Goal: Task Accomplishment & Management: Use online tool/utility

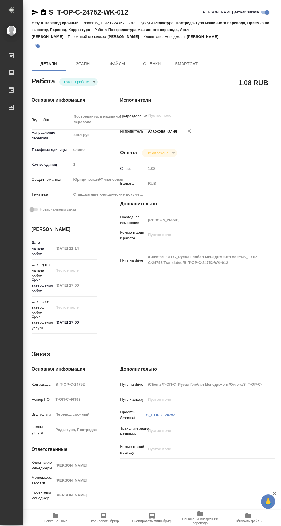
type textarea "x"
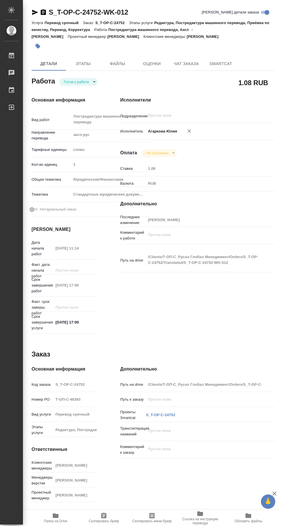
type textarea "x"
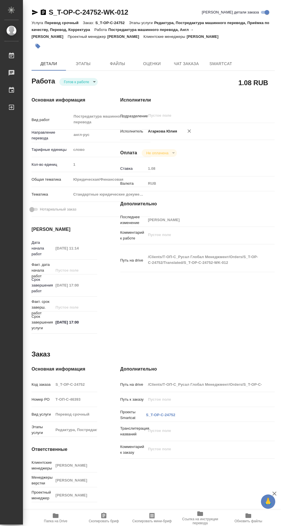
type textarea "x"
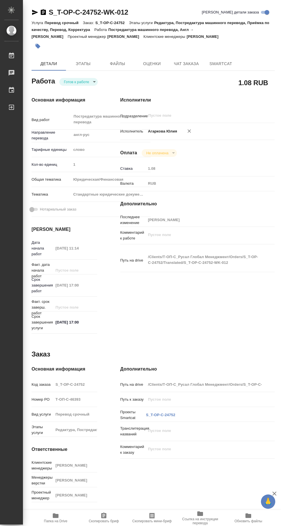
type textarea "x"
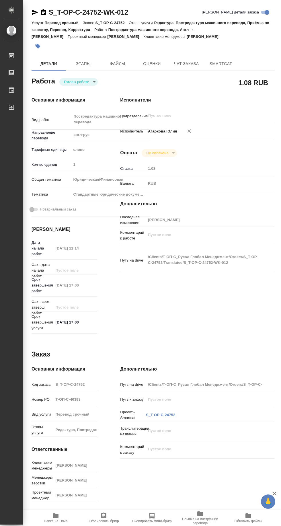
click at [89, 82] on body "🙏 .cls-1 fill:#fff; AWATERA [PERSON_NAME] 0 Чаты График Выйти S_T-OP-C-24752-WK…" at bounding box center [140, 263] width 281 height 526
click at [79, 46] on button "Выполнен" at bounding box center [71, 43] width 16 height 6
type textarea "x"
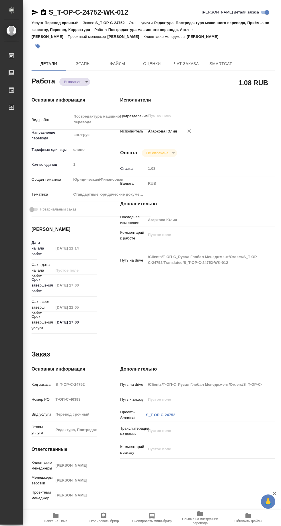
type textarea "x"
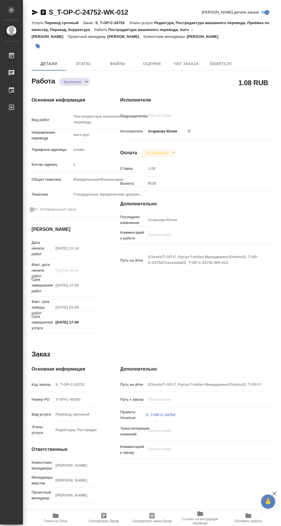
type textarea "x"
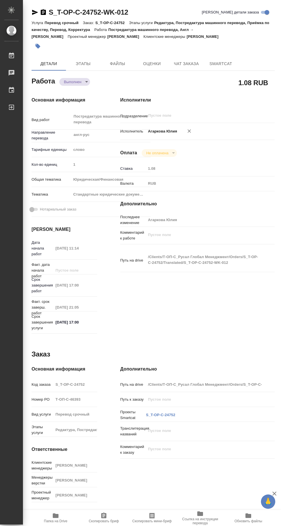
type textarea "x"
click at [226, 62] on span "SmartCat" at bounding box center [221, 63] width 28 height 7
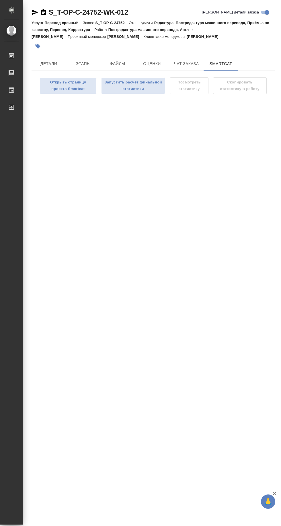
click at [143, 84] on span "Запустить расчет финальной статистики" at bounding box center [133, 85] width 58 height 13
